Goal: Information Seeking & Learning: Learn about a topic

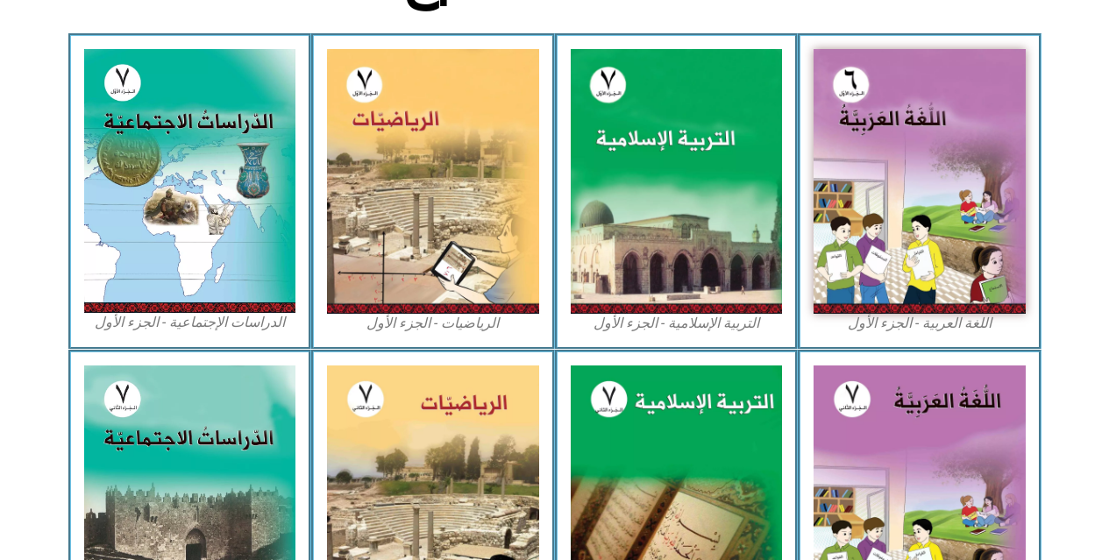
scroll to position [511, 0]
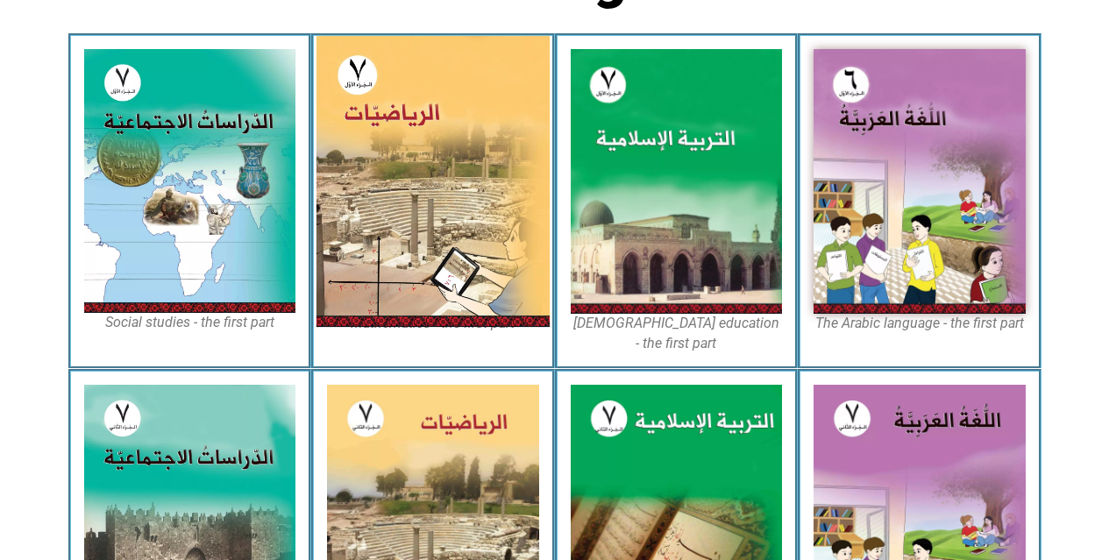
click at [406, 182] on img at bounding box center [433, 181] width 233 height 291
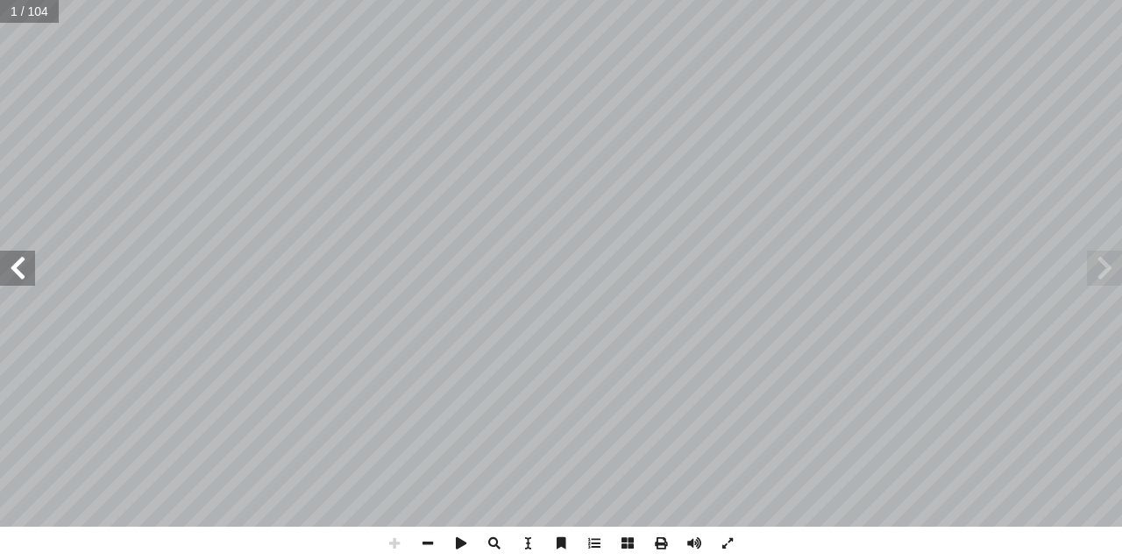
click at [19, 11] on input "text" at bounding box center [29, 11] width 59 height 23
type input "*"
click at [19, 11] on input "text" at bounding box center [29, 11] width 59 height 23
type input "**"
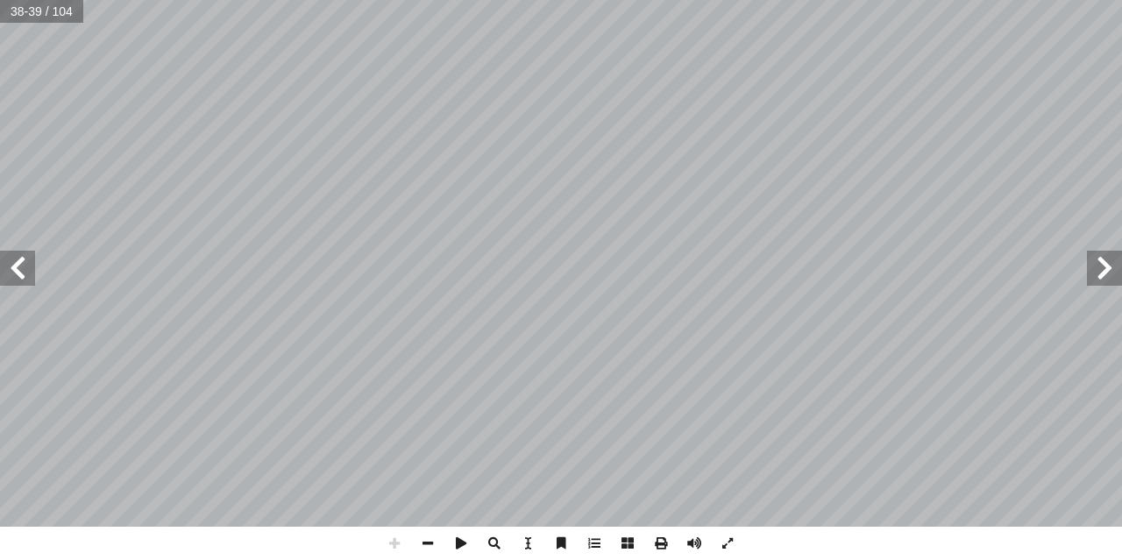
click at [26, 274] on span at bounding box center [17, 268] width 35 height 35
click at [455, 540] on span at bounding box center [461, 543] width 33 height 33
click at [425, 542] on span at bounding box center [427, 543] width 33 height 33
click at [15, 280] on span at bounding box center [17, 268] width 35 height 35
click at [1121, 270] on span at bounding box center [1104, 268] width 35 height 35
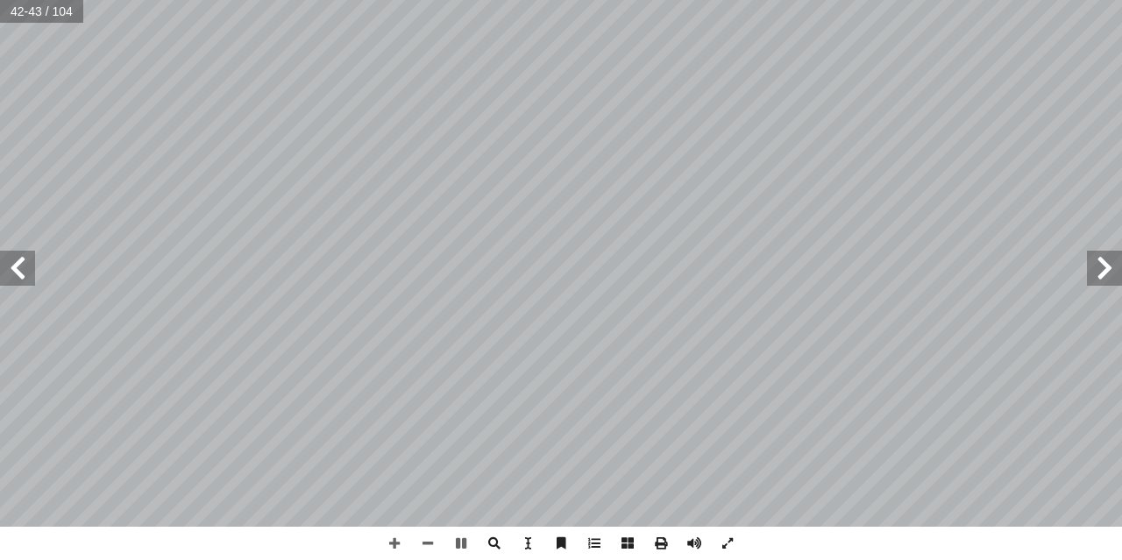
click at [1122, 274] on span at bounding box center [1104, 268] width 35 height 35
click at [1112, 278] on span at bounding box center [1104, 268] width 35 height 35
click at [1113, 252] on span at bounding box center [1104, 268] width 35 height 35
click at [1104, 277] on span at bounding box center [1104, 268] width 35 height 35
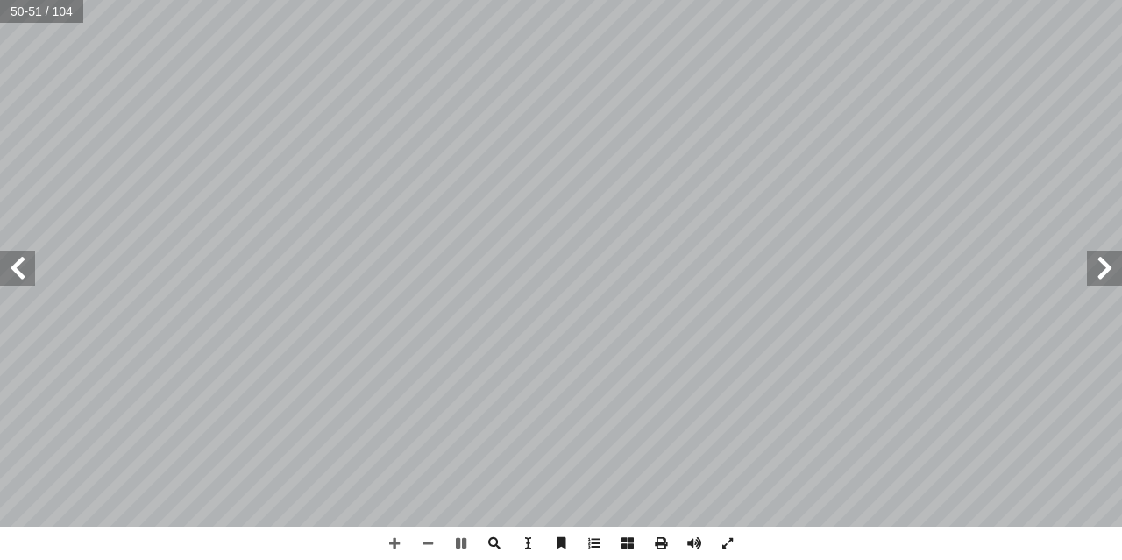
click at [1104, 277] on span at bounding box center [1104, 268] width 35 height 35
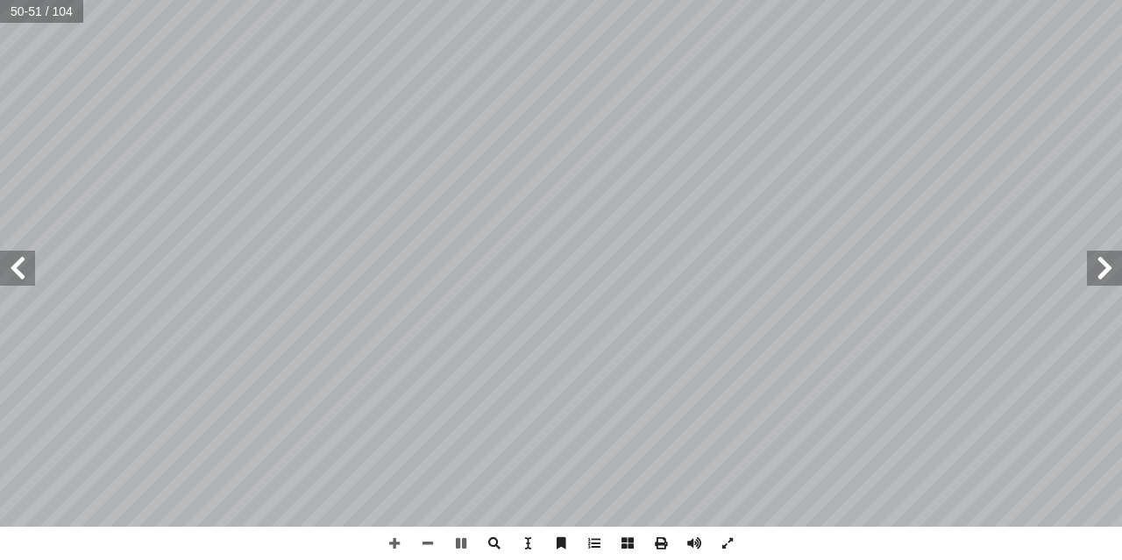
click at [1104, 277] on span at bounding box center [1104, 268] width 35 height 35
click at [1106, 281] on span at bounding box center [1104, 268] width 35 height 35
click at [502, 416] on div "36 تي: أ ا ا ي ّ عم ُ جيب أ � :) ١ نشاط ( ٌ زائر َ ل أ ا . س ٍ ة ّ سطيني َ ل ِ …" at bounding box center [561, 280] width 1122 height 560
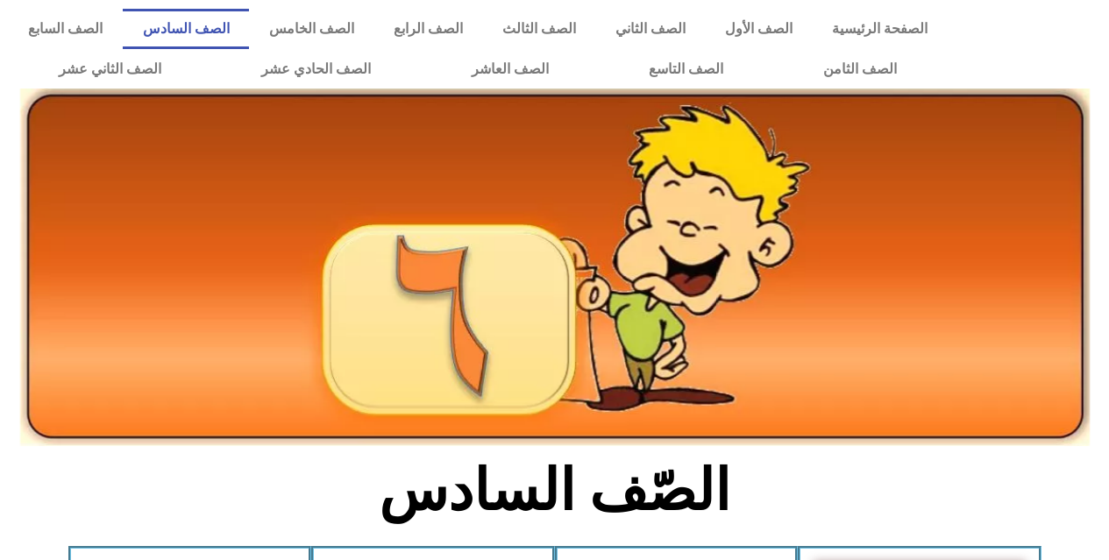
click at [175, 19] on link "الصف السادس" at bounding box center [186, 29] width 126 height 40
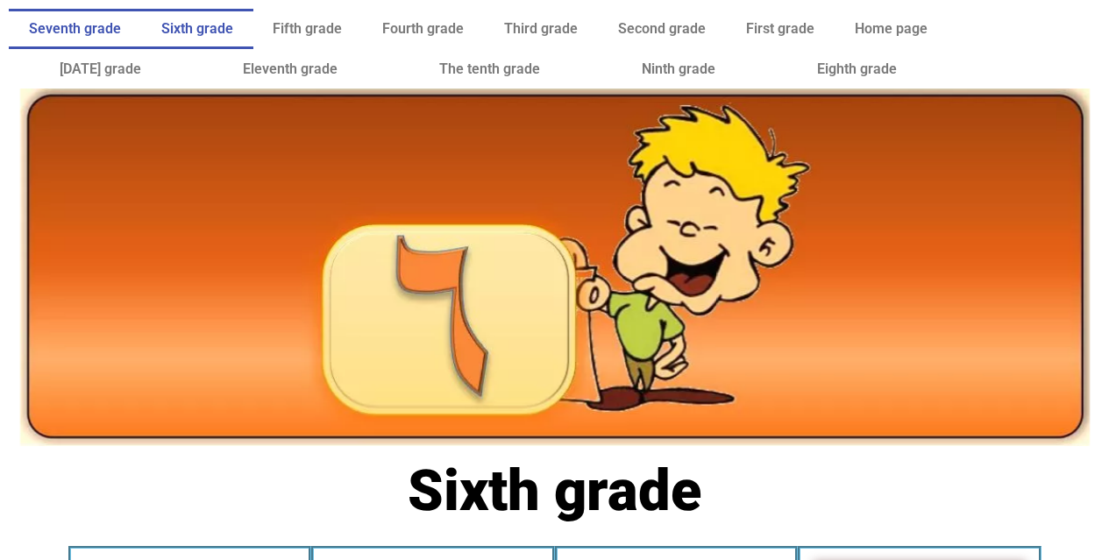
click at [85, 21] on font "Seventh grade" at bounding box center [75, 28] width 92 height 17
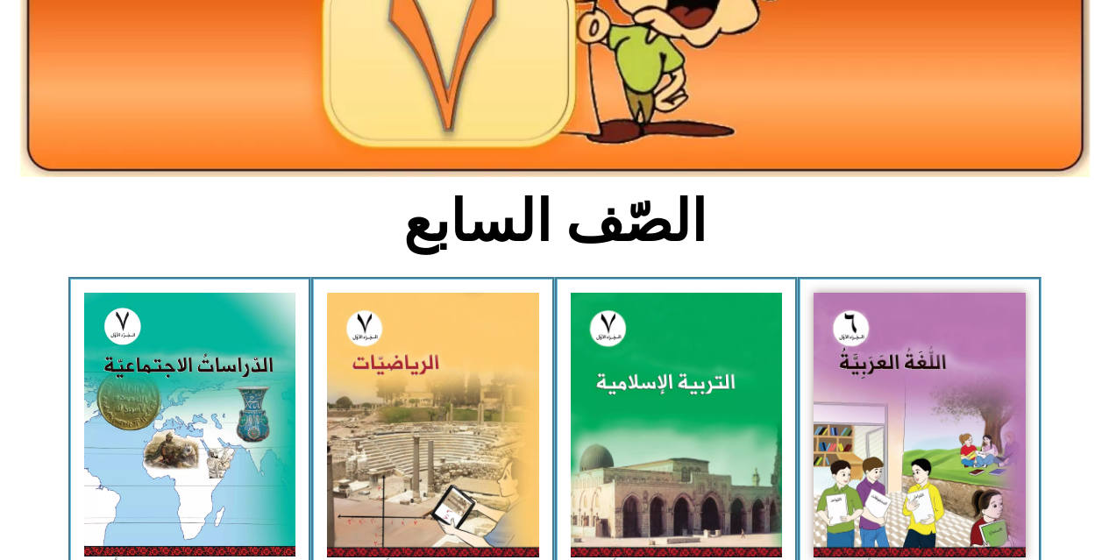
scroll to position [286, 0]
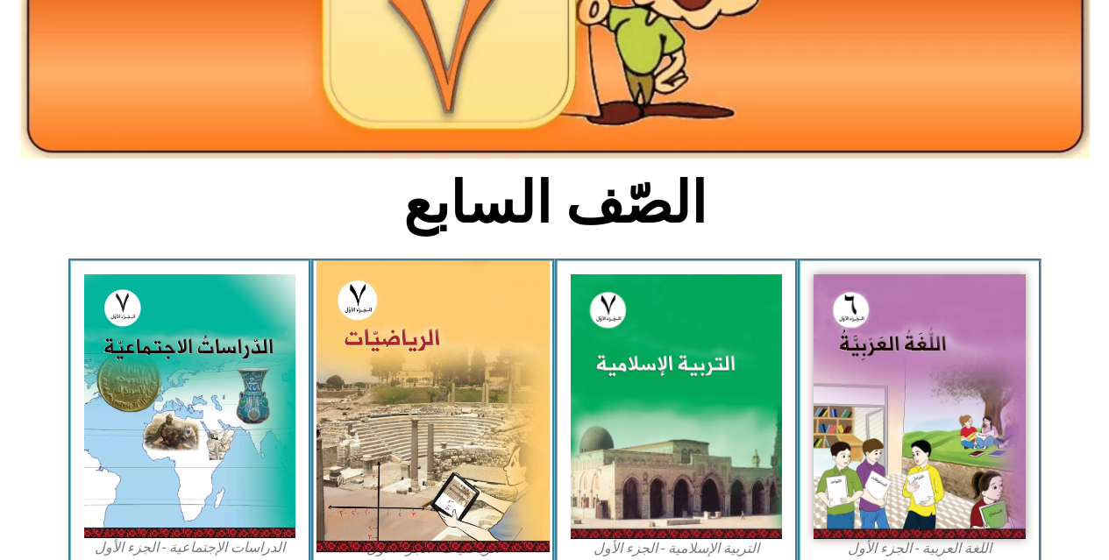
click at [485, 353] on img at bounding box center [433, 406] width 233 height 291
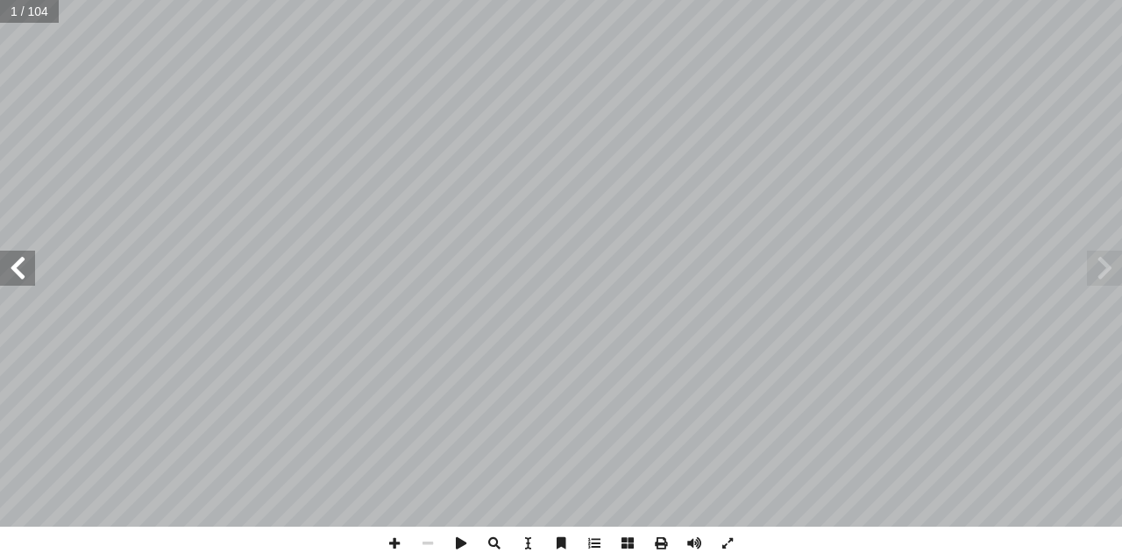
click at [8, 274] on span at bounding box center [17, 268] width 35 height 35
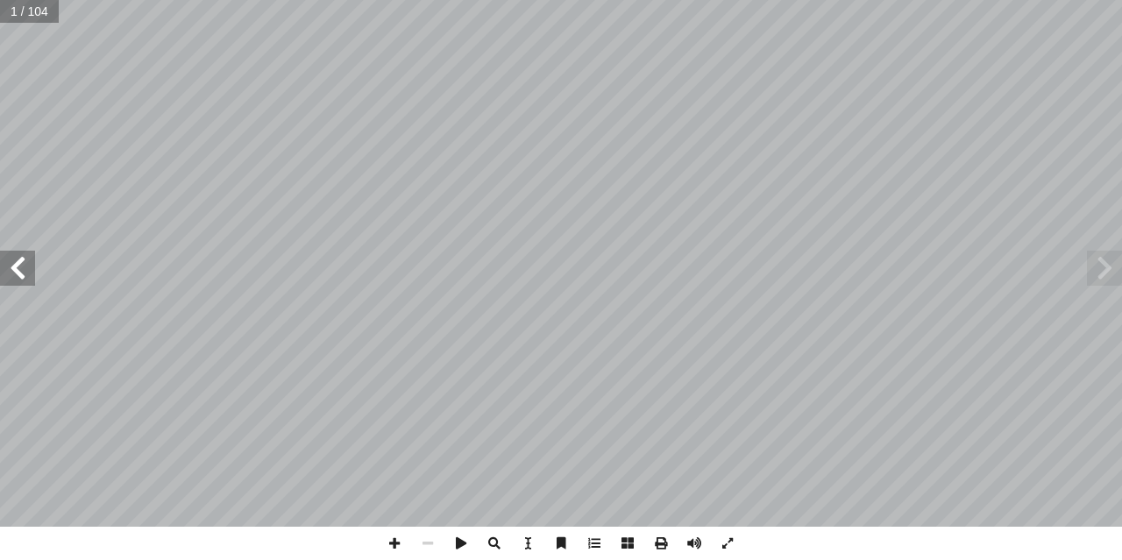
click at [8, 274] on span at bounding box center [17, 268] width 35 height 35
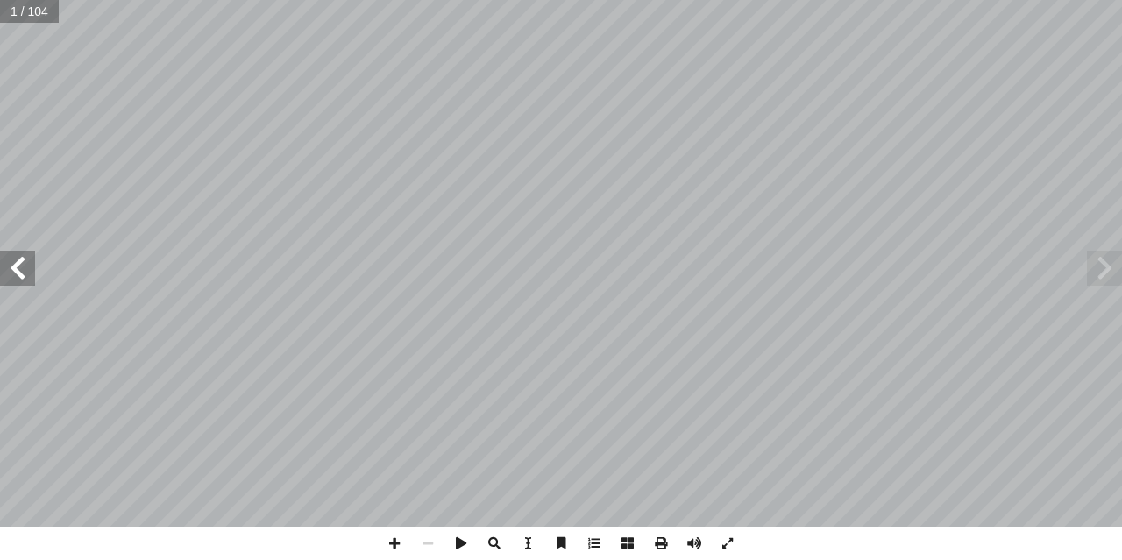
click at [8, 274] on span at bounding box center [17, 268] width 35 height 35
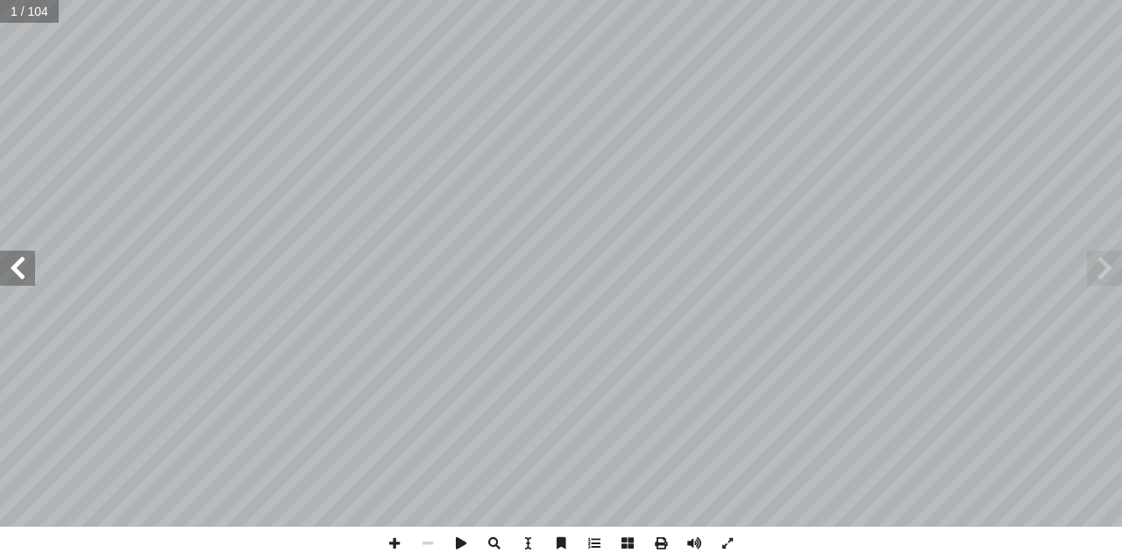
click at [8, 274] on span at bounding box center [17, 268] width 35 height 35
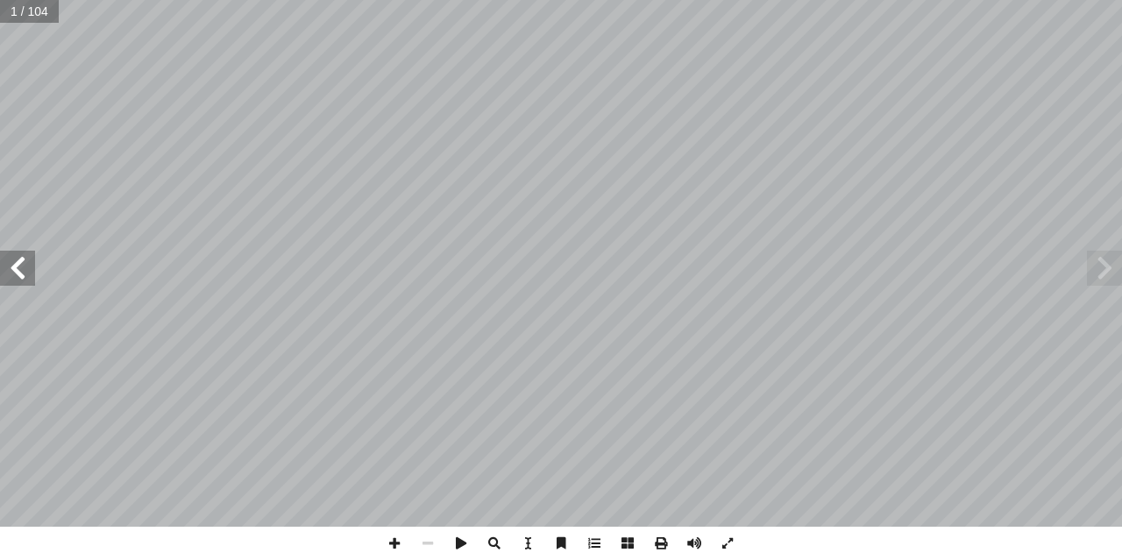
click at [8, 274] on span at bounding box center [17, 268] width 35 height 35
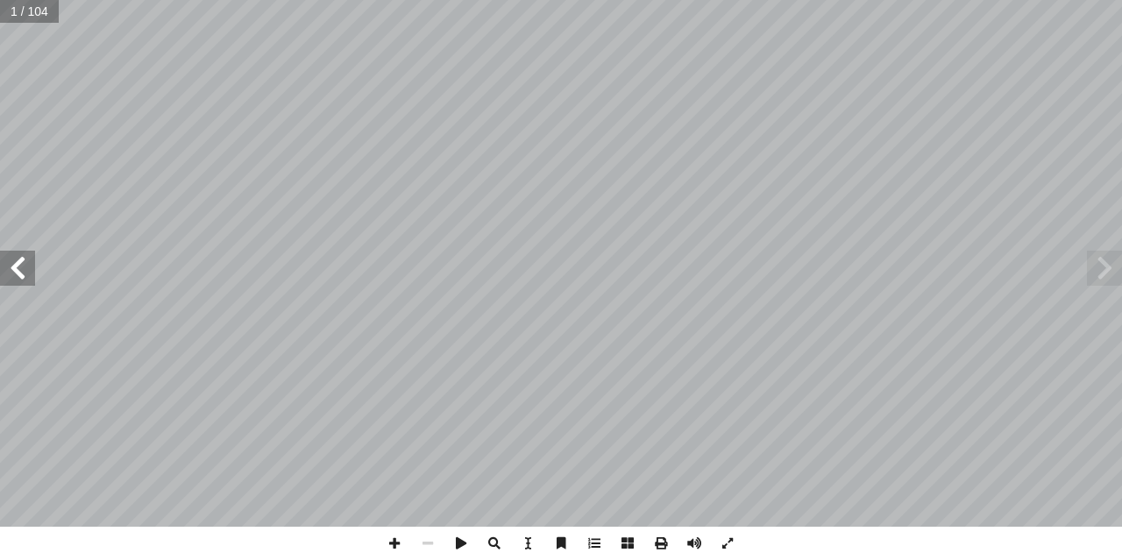
click at [8, 274] on span at bounding box center [17, 268] width 35 height 35
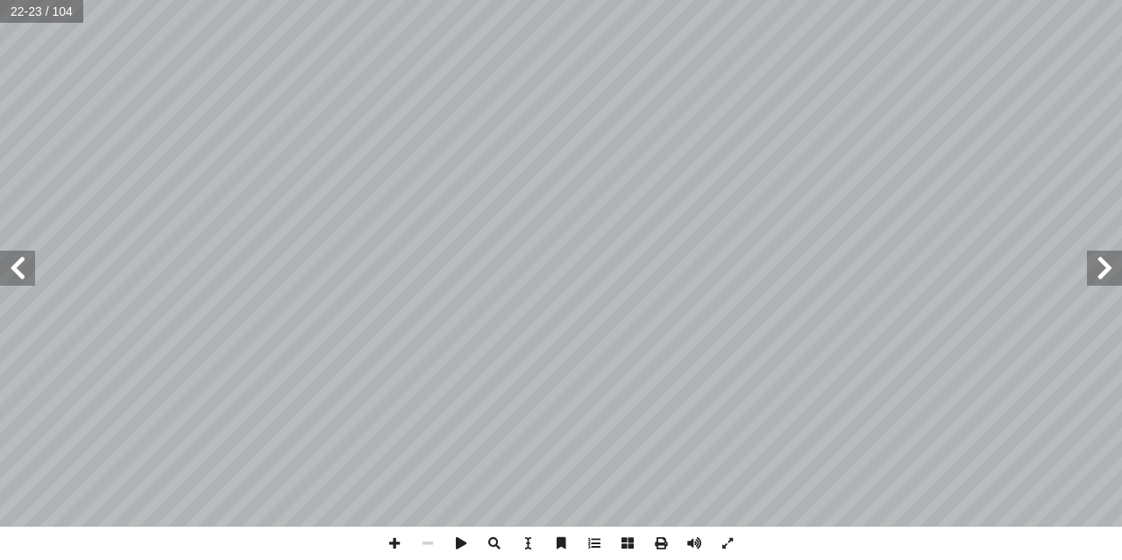
click at [8, 274] on span at bounding box center [17, 268] width 35 height 35
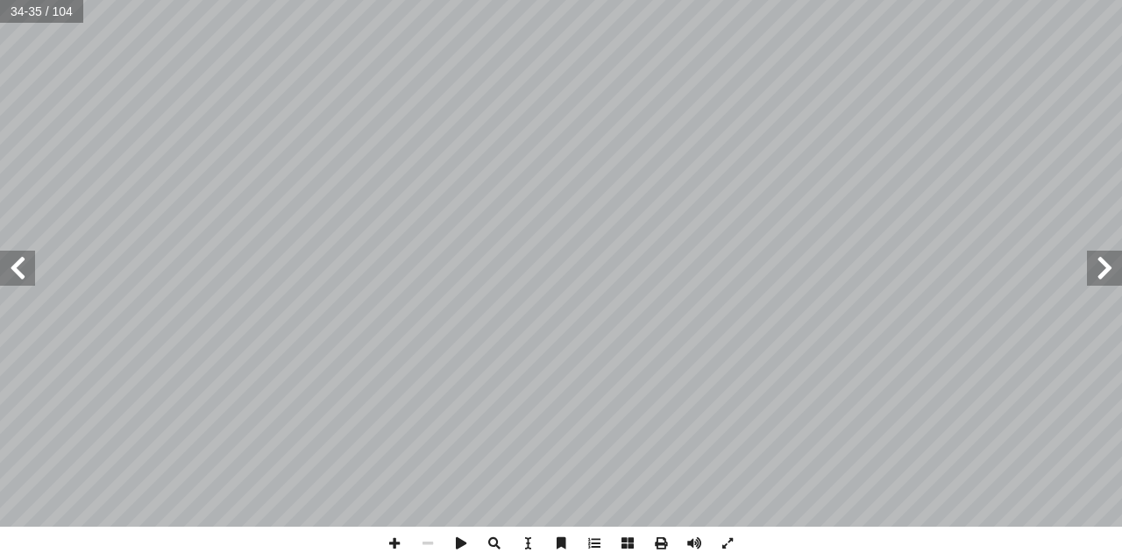
click at [8, 274] on span at bounding box center [17, 268] width 35 height 35
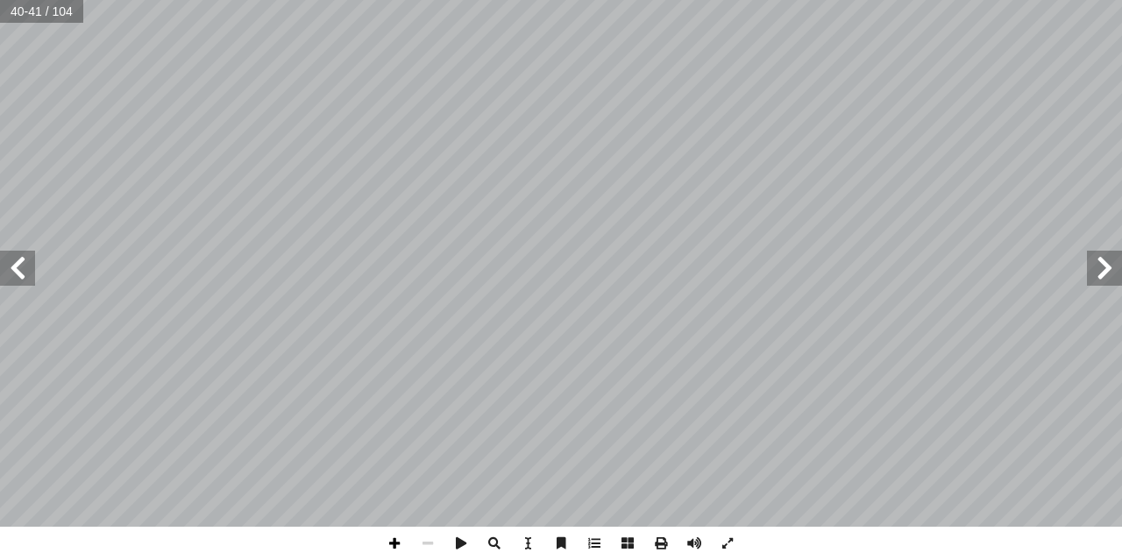
click at [398, 550] on span at bounding box center [394, 543] width 33 height 33
click at [397, 545] on span at bounding box center [394, 543] width 33 height 33
click at [24, 265] on span at bounding box center [17, 268] width 35 height 35
click at [424, 550] on span at bounding box center [427, 543] width 33 height 33
